Goal: Navigation & Orientation: Find specific page/section

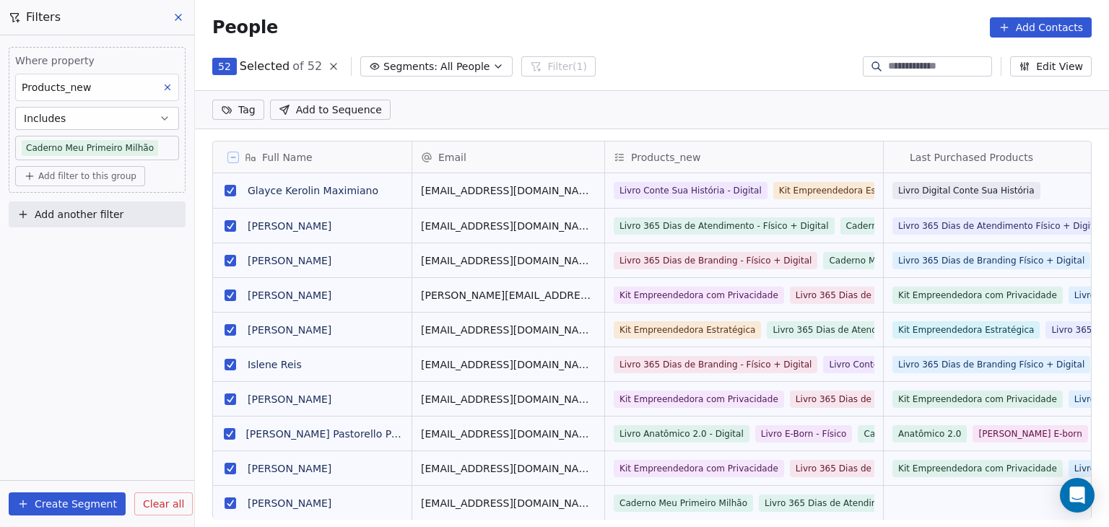
scroll to position [401, 902]
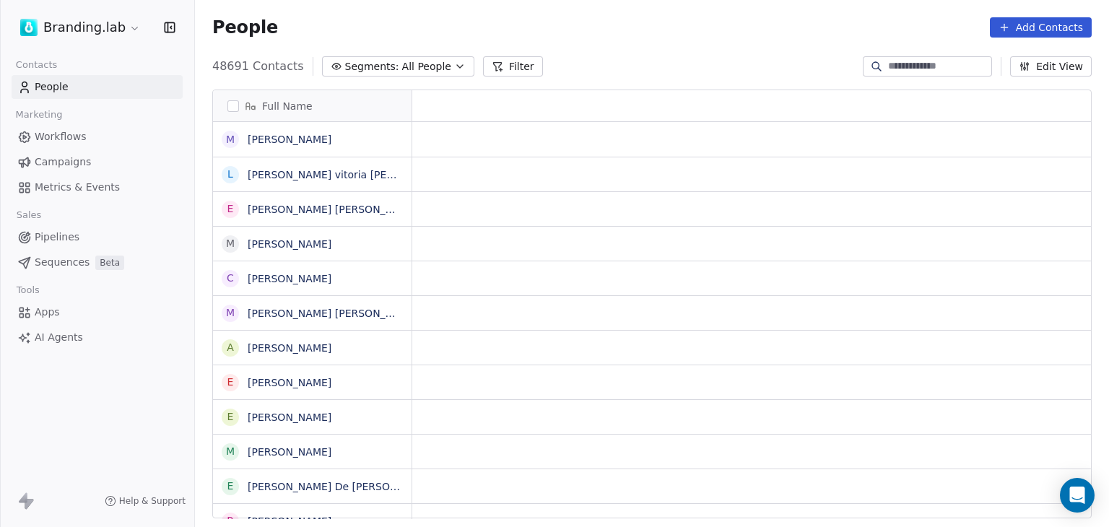
scroll to position [12, 12]
